Goal: Information Seeking & Learning: Understand process/instructions

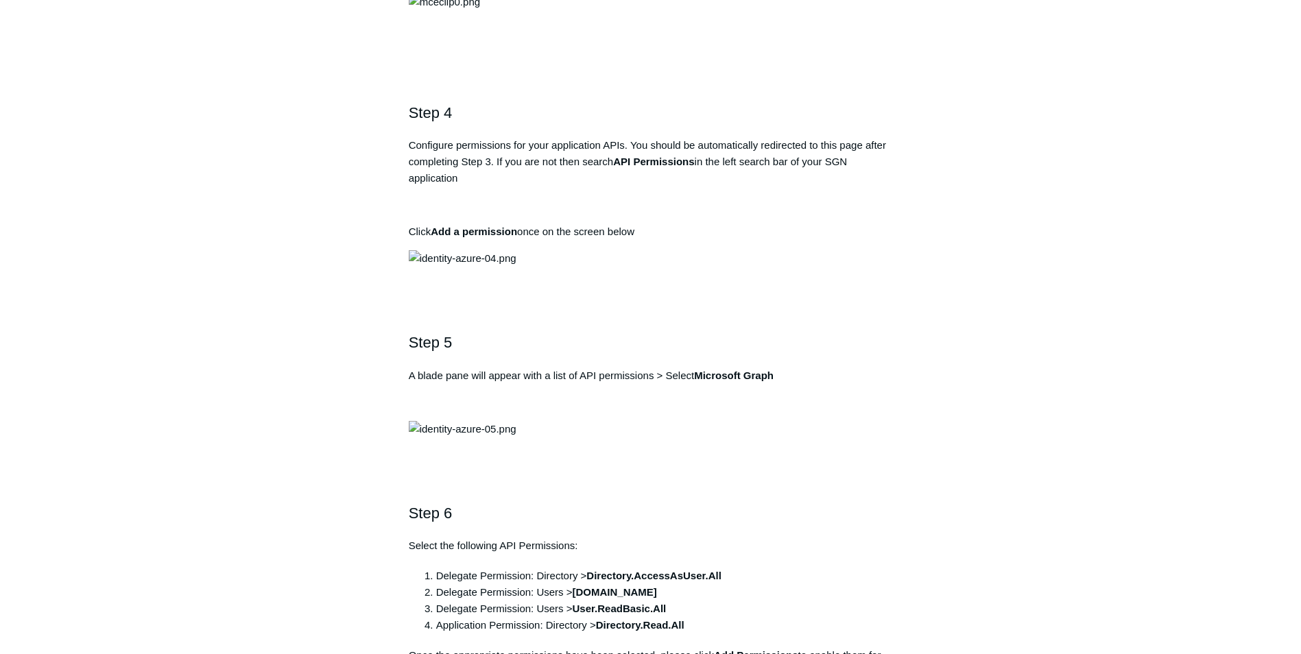
scroll to position [1234, 0]
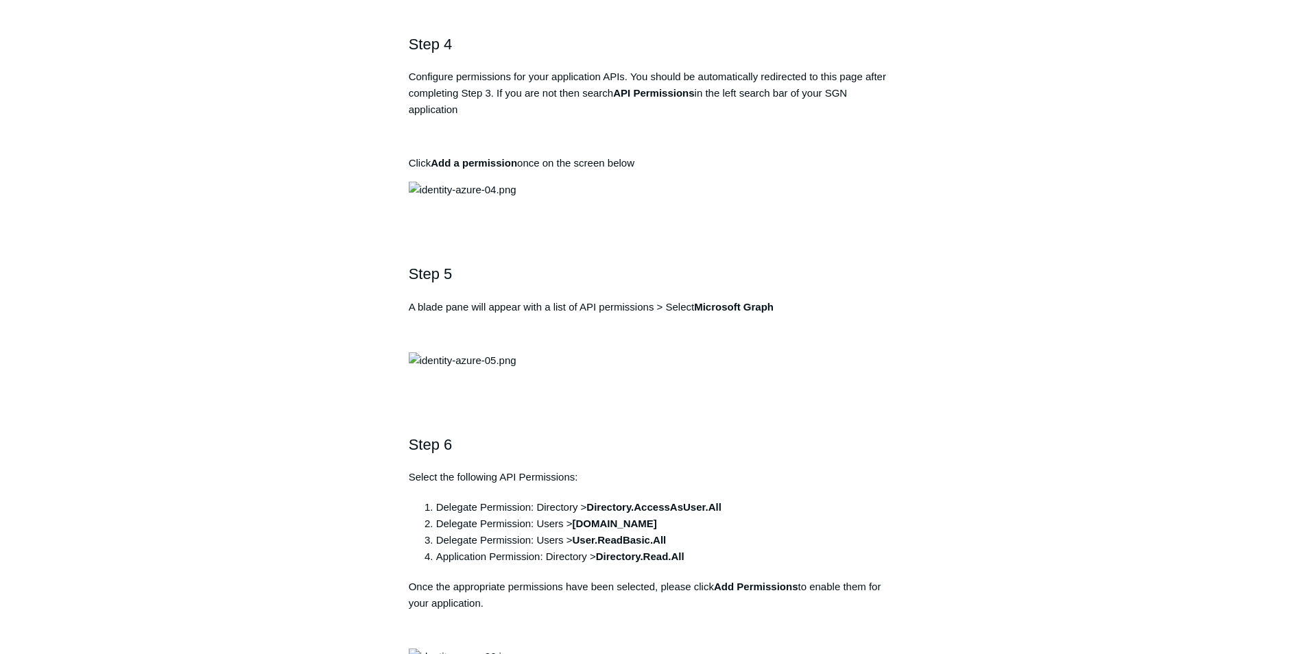
drag, startPoint x: 599, startPoint y: 316, endPoint x: 416, endPoint y: 317, distance: 183.1
drag, startPoint x: 416, startPoint y: 317, endPoint x: 435, endPoint y: 309, distance: 20.3
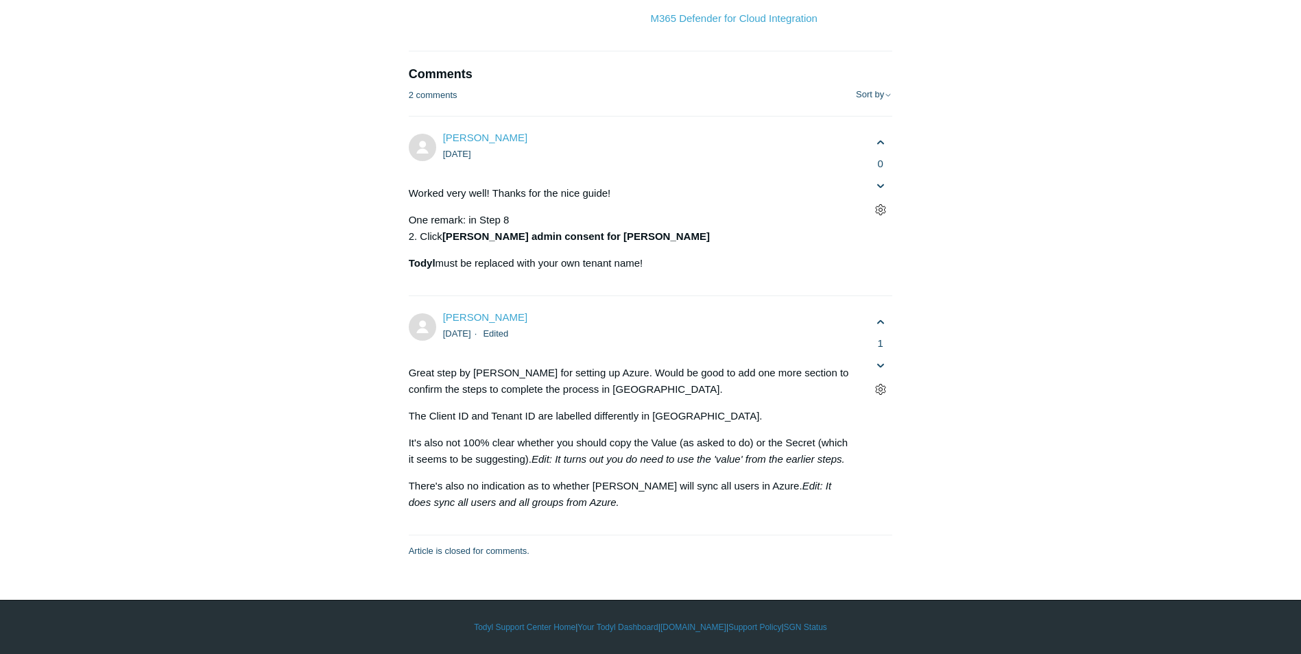
scroll to position [7269, 0]
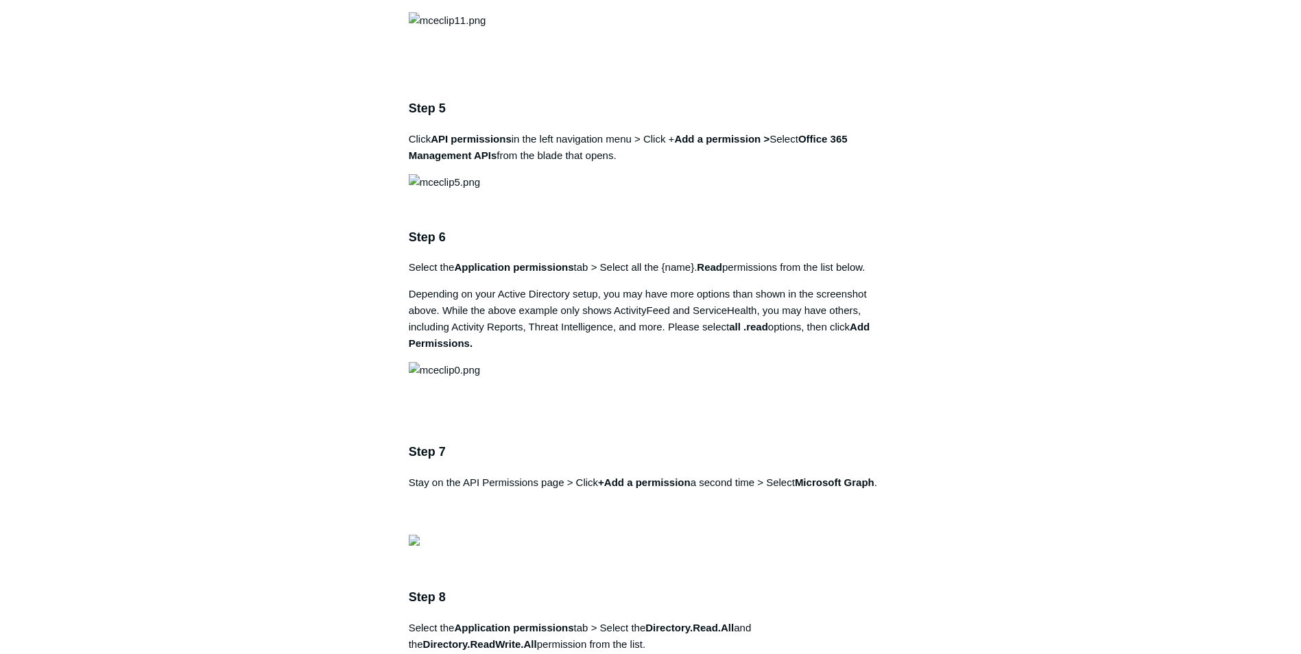
scroll to position [1714, 0]
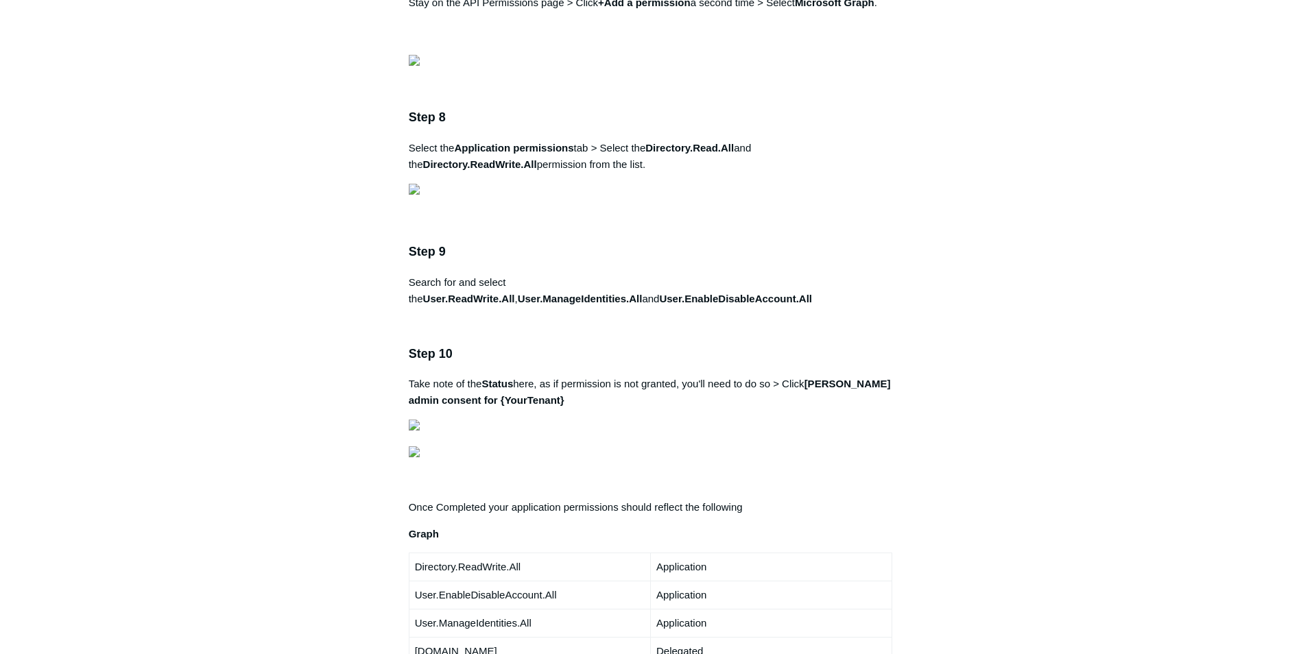
scroll to position [2126, 0]
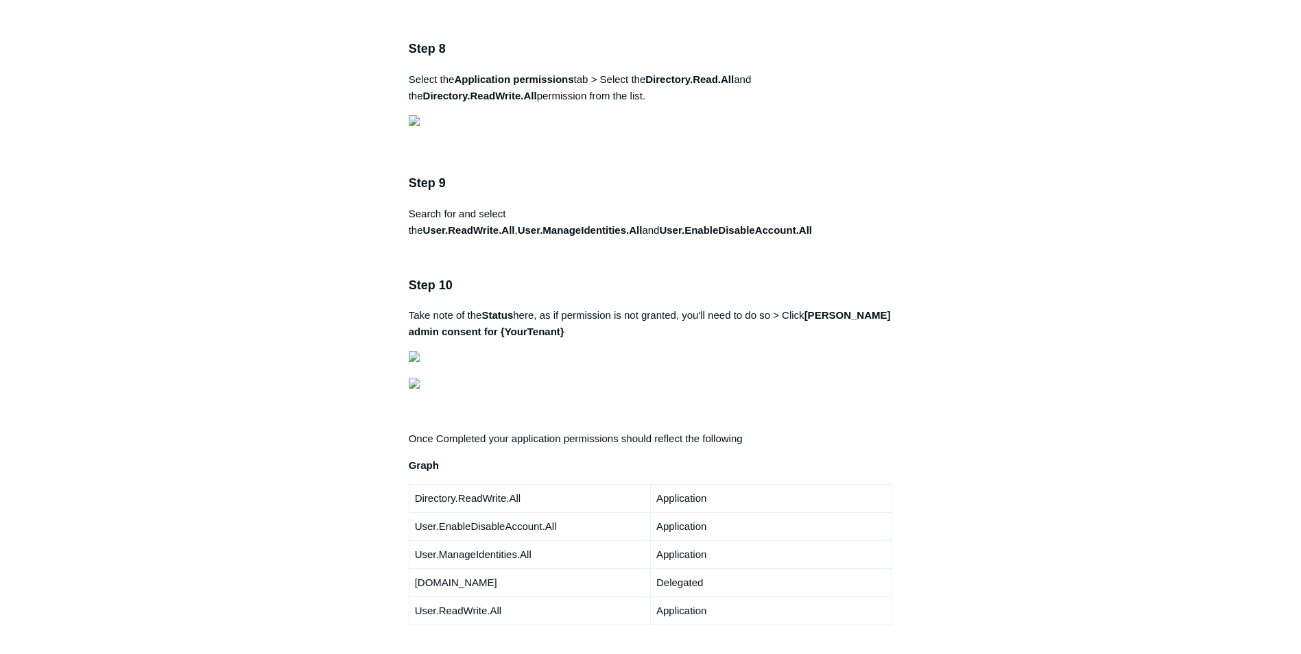
click at [137, 374] on main "Todyl Support Center Integration Guides SIEM Integrations Articles in this sect…" at bounding box center [650, 339] width 1301 height 4833
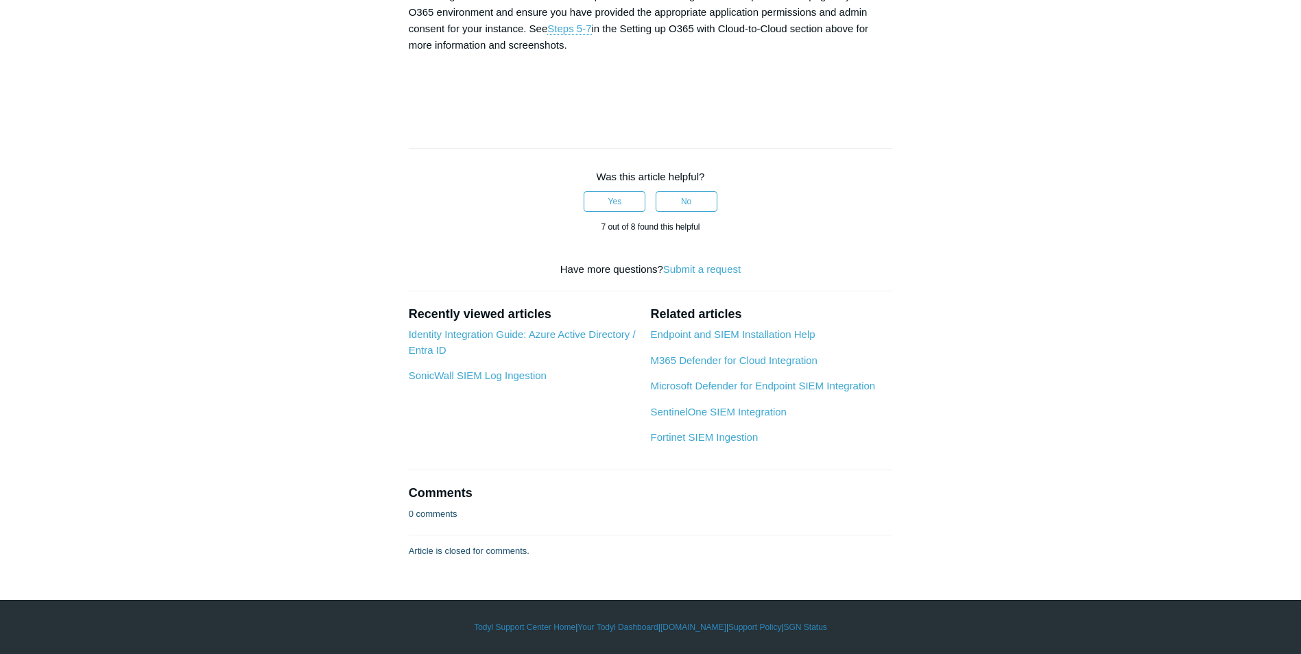
scroll to position [5486, 0]
drag, startPoint x: 189, startPoint y: 254, endPoint x: 208, endPoint y: 263, distance: 21.2
